Goal: Information Seeking & Learning: Find specific fact

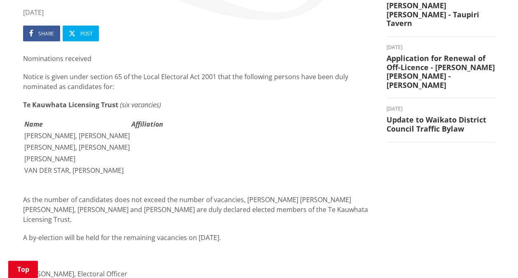
scroll to position [165, 0]
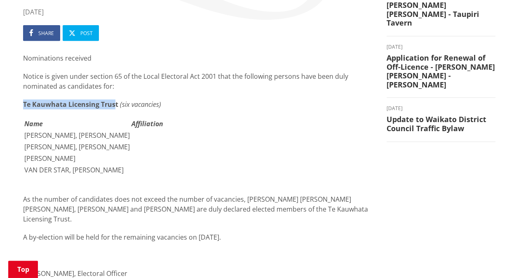
drag, startPoint x: 115, startPoint y: 105, endPoint x: 12, endPoint y: 104, distance: 103.1
click at [12, 104] on div "Home Public Notices Notice of day of Election for the Te Kauwhata Licensing Tru…" at bounding box center [259, 222] width 518 height 608
drag, startPoint x: 12, startPoint y: 104, endPoint x: 88, endPoint y: 118, distance: 76.7
click at [88, 118] on table "Name Affiliation BOVAIRD, Scott Alexander CAIRD, Ross Alexander SINGH, Mohan VA…" at bounding box center [93, 147] width 141 height 59
drag, startPoint x: 118, startPoint y: 104, endPoint x: 15, endPoint y: 99, distance: 103.2
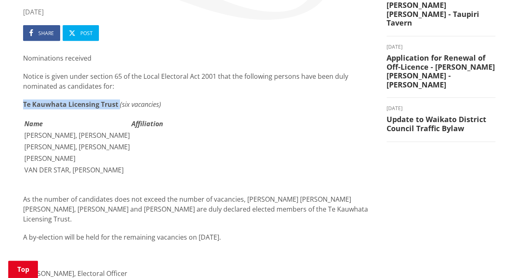
click at [15, 99] on div "Home Public Notices Notice of day of Election for the Te Kauwhata Licensing Tru…" at bounding box center [259, 222] width 518 height 608
copy p "Te Kauwhata Licensing Trust"
